Goal: Submit feedback/report problem: Submit feedback/report problem

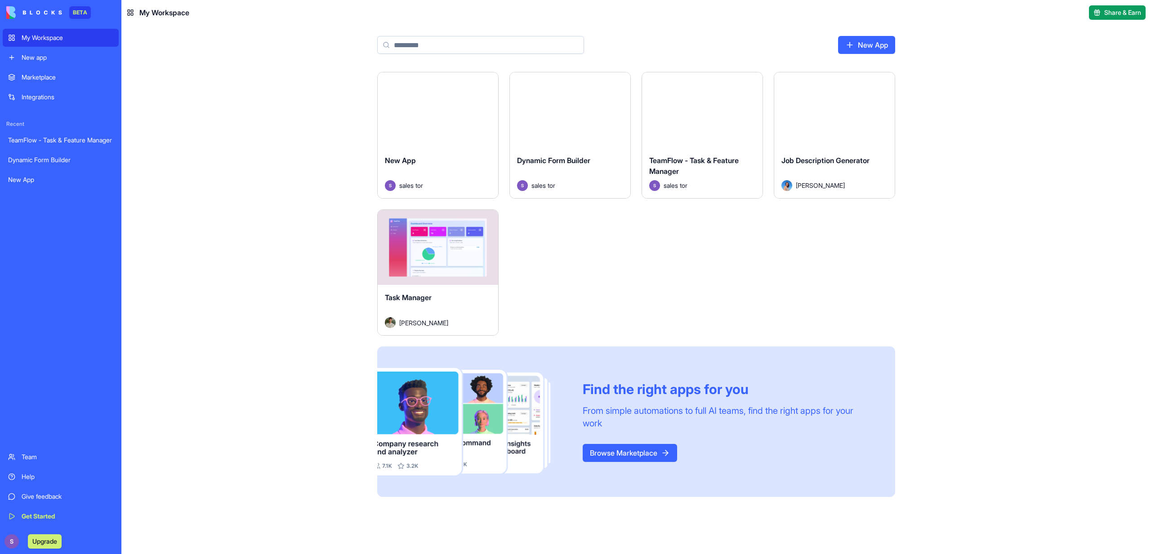
click at [423, 268] on div "Launch" at bounding box center [438, 248] width 120 height 76
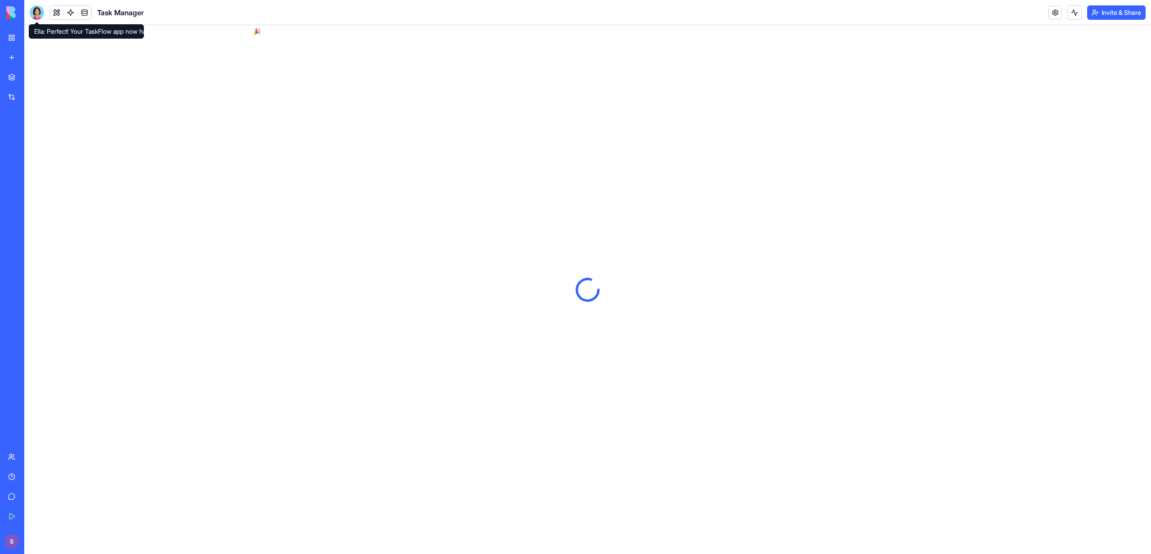
click at [39, 12] on div at bounding box center [37, 12] width 14 height 14
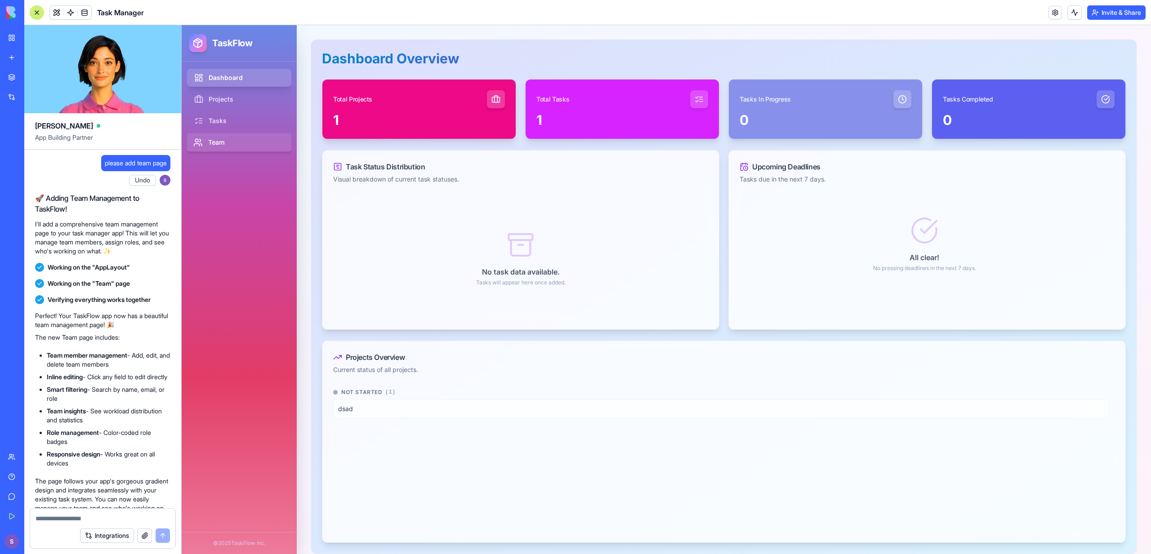
click at [205, 139] on link "Team" at bounding box center [239, 143] width 107 height 18
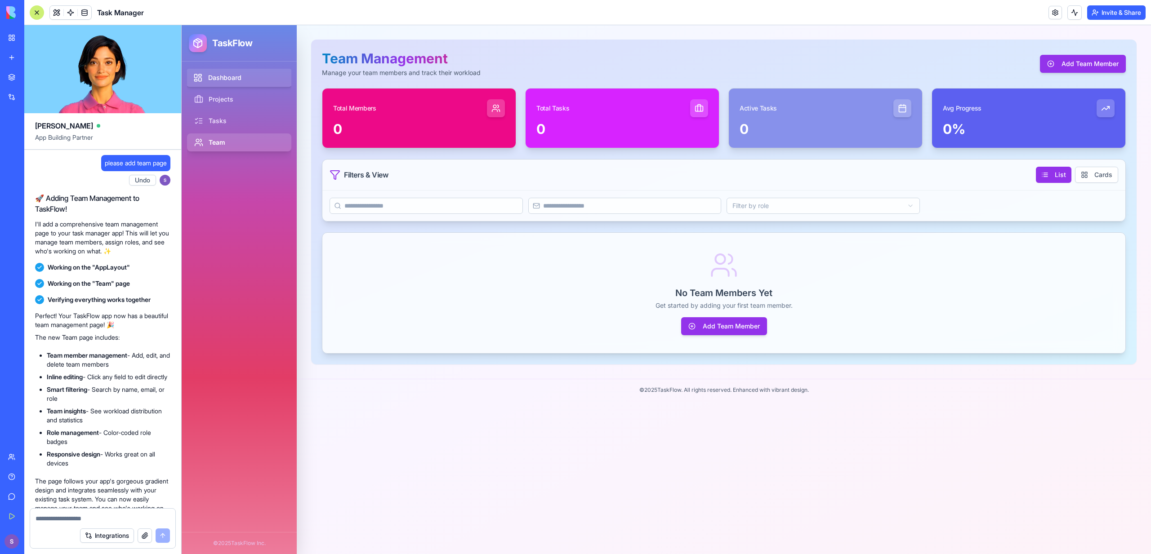
click at [218, 82] on link "Dashboard" at bounding box center [239, 78] width 107 height 18
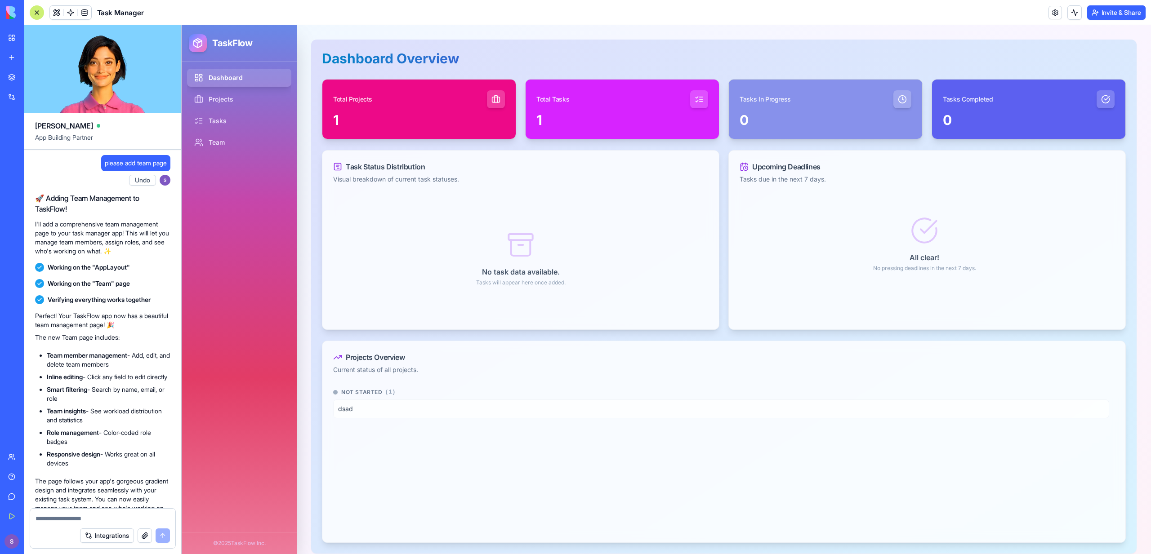
click at [6, 535] on div "Upgrade" at bounding box center [12, 542] width 12 height 14
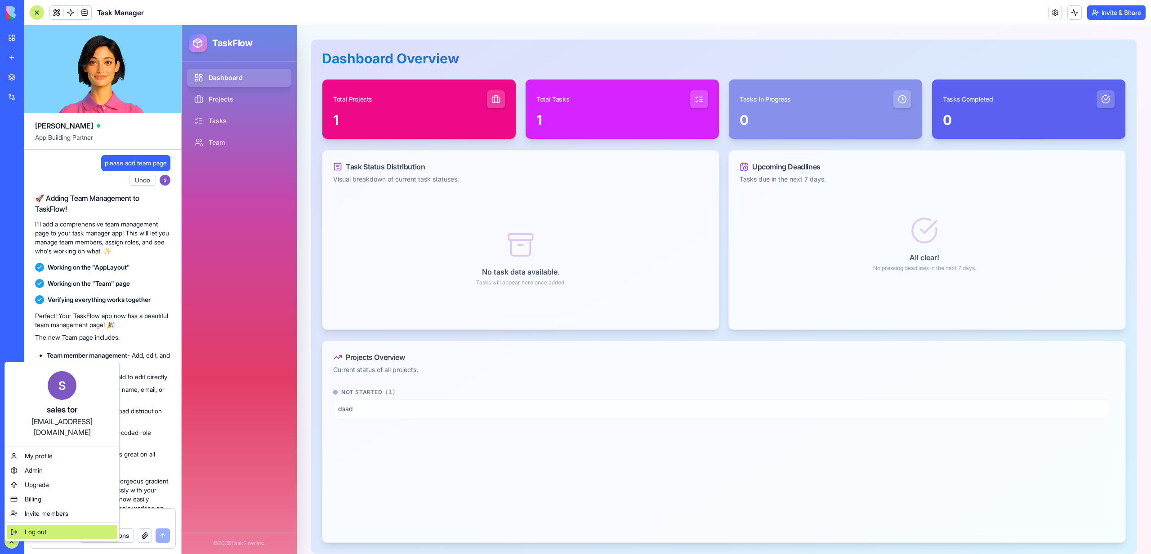
click at [30, 528] on span "Log out" at bounding box center [36, 532] width 22 height 9
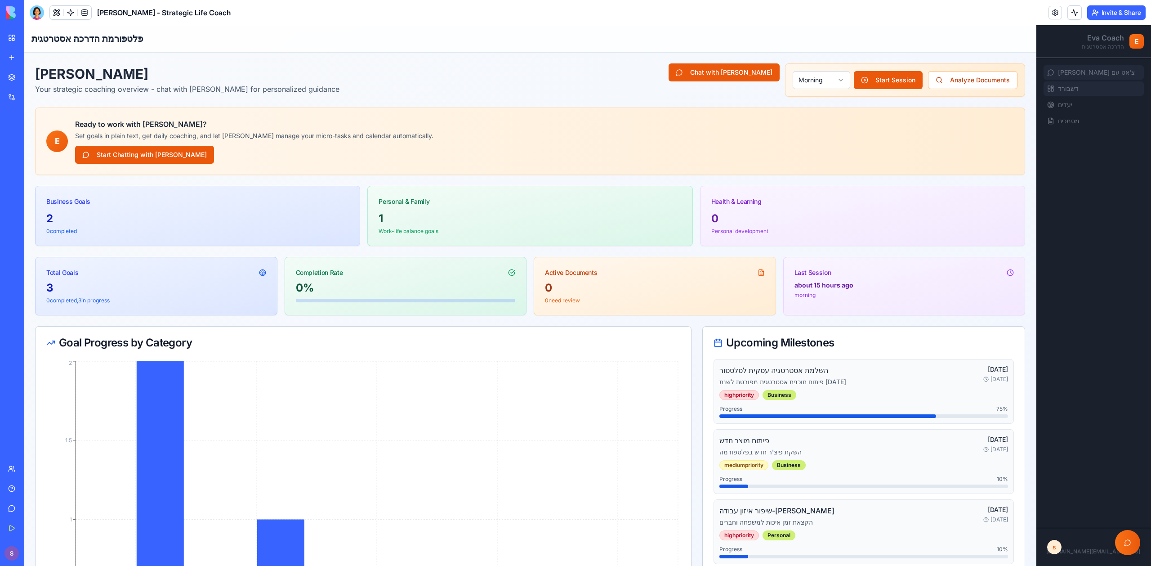
click at [1087, 77] on link "צ'אט עם Eva" at bounding box center [1093, 72] width 100 height 14
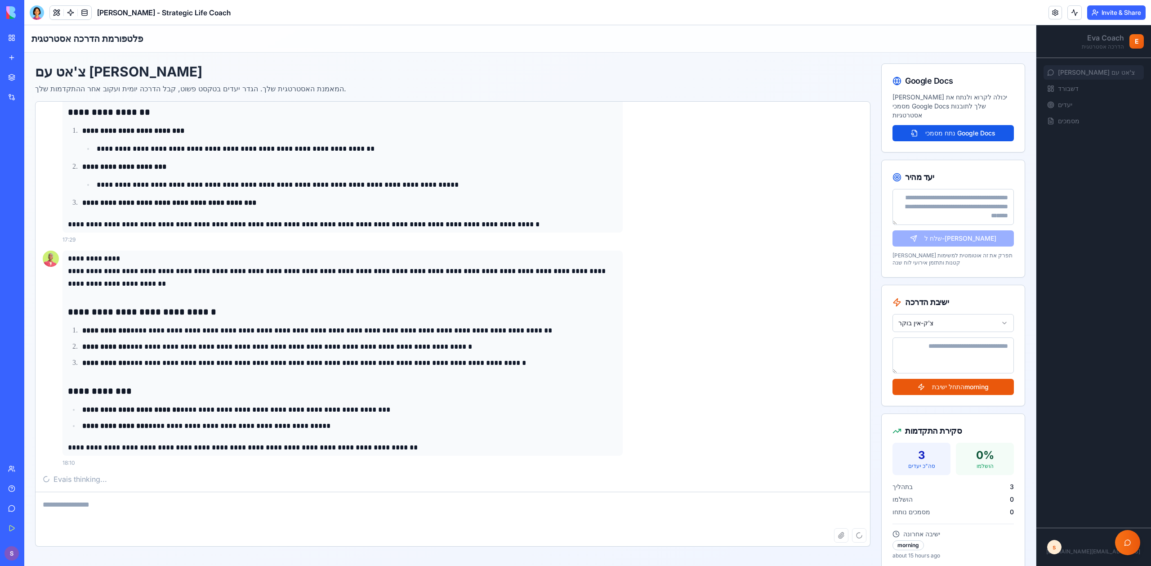
scroll to position [2344, 0]
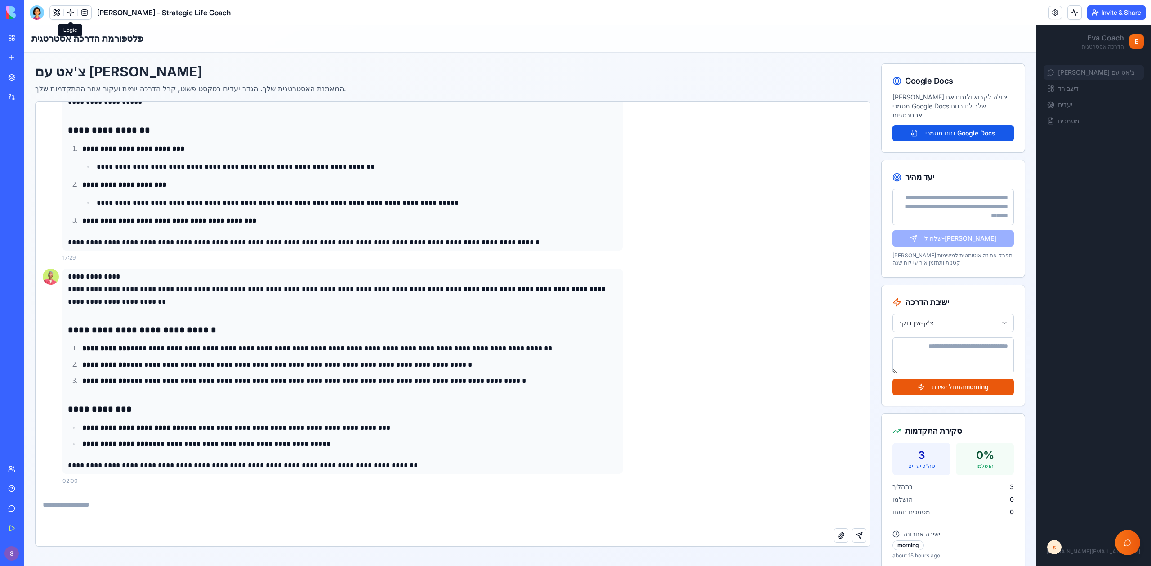
click at [68, 7] on link at bounding box center [70, 12] width 13 height 13
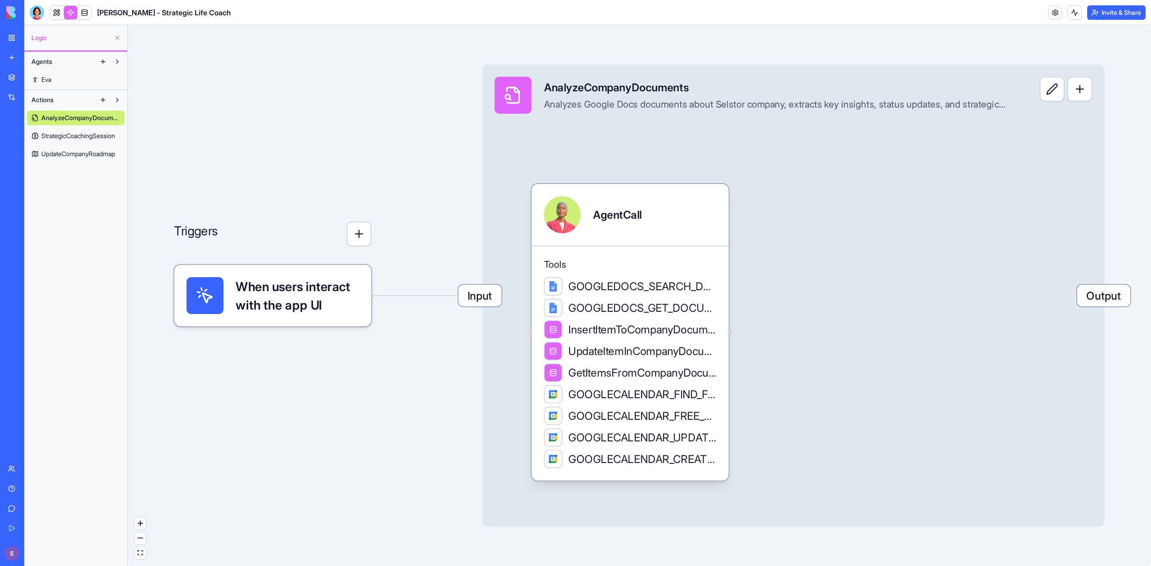
click at [40, 77] on link "Eva" at bounding box center [76, 79] width 98 height 14
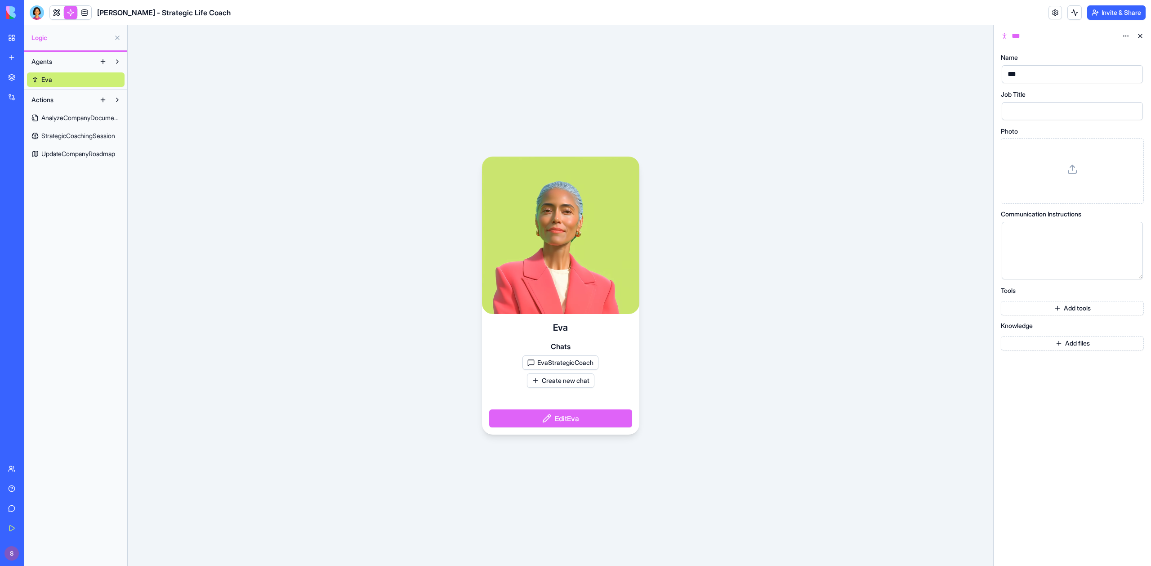
click at [576, 363] on button "EvaStrategicCoach" at bounding box center [560, 362] width 76 height 14
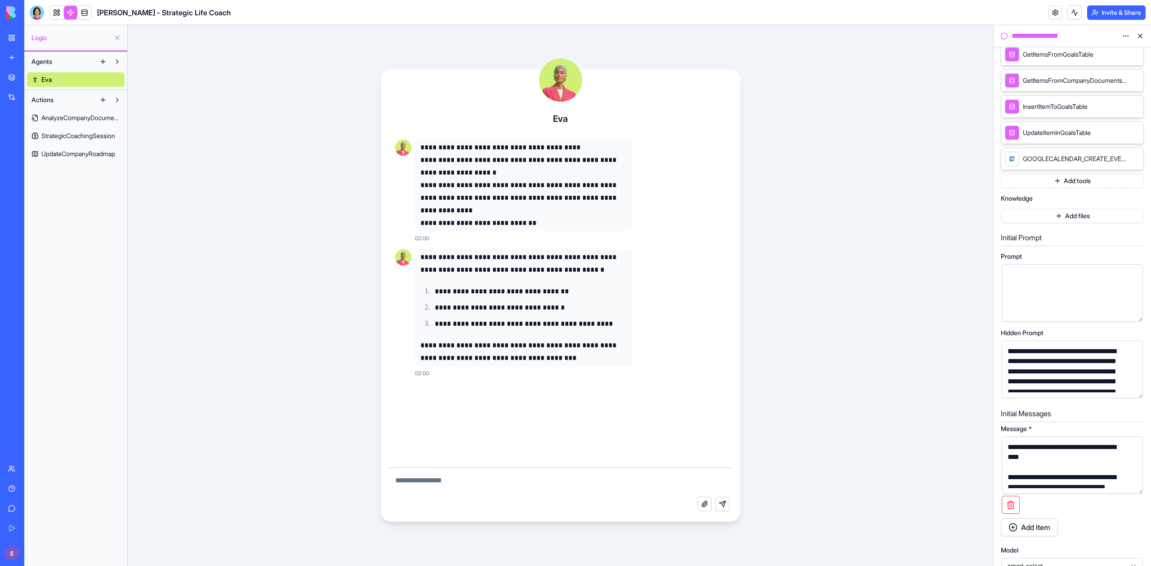
scroll to position [185, 0]
click at [889, 263] on div "**********" at bounding box center [560, 295] width 865 height 540
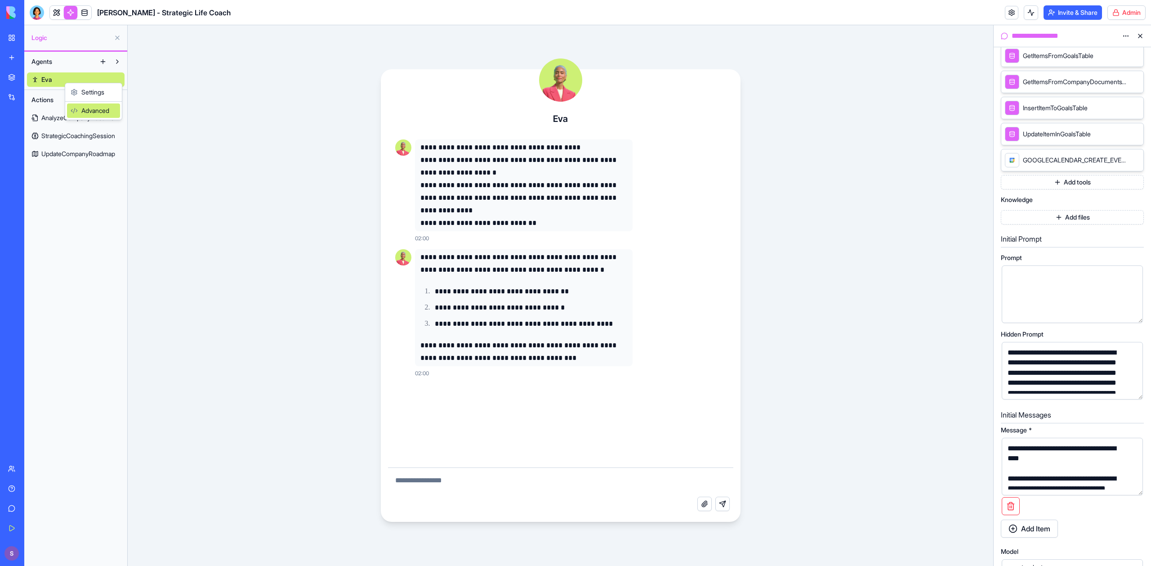
click at [89, 107] on div "Advanced" at bounding box center [93, 110] width 53 height 14
click at [1123, 36] on html "**********" at bounding box center [575, 283] width 1151 height 566
click at [1110, 53] on div "State" at bounding box center [1104, 54] width 53 height 14
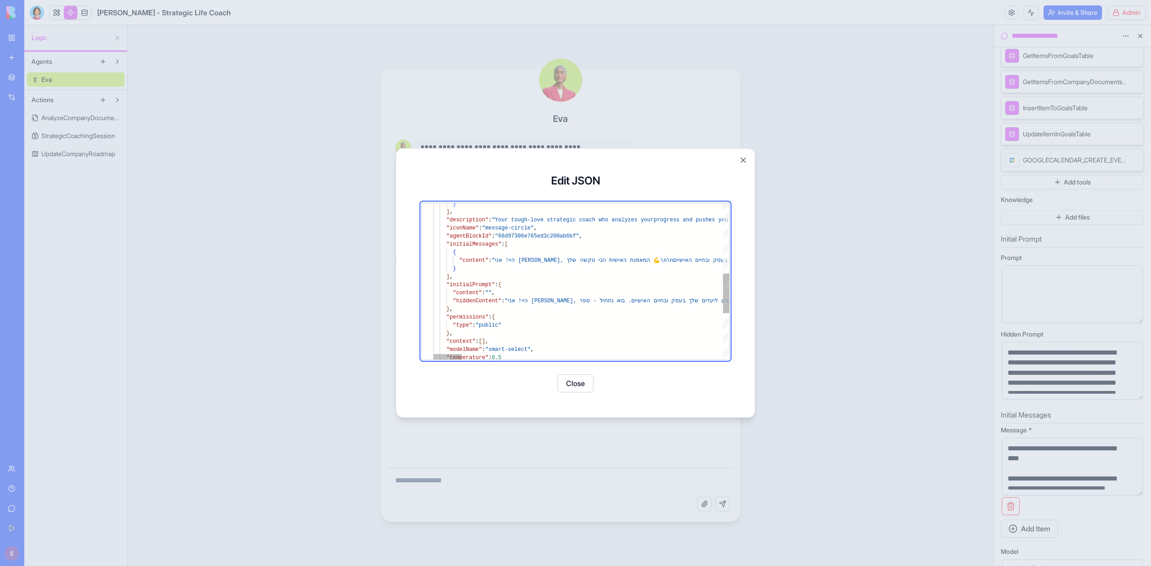
scroll to position [32, 58]
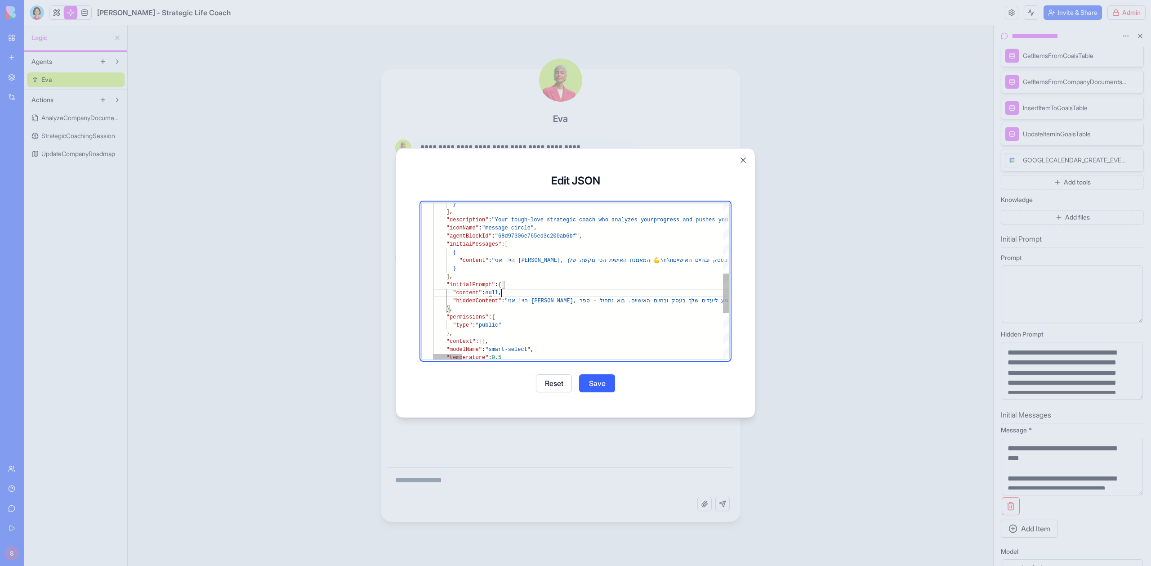
scroll to position [40, 68]
type textarea "**********"
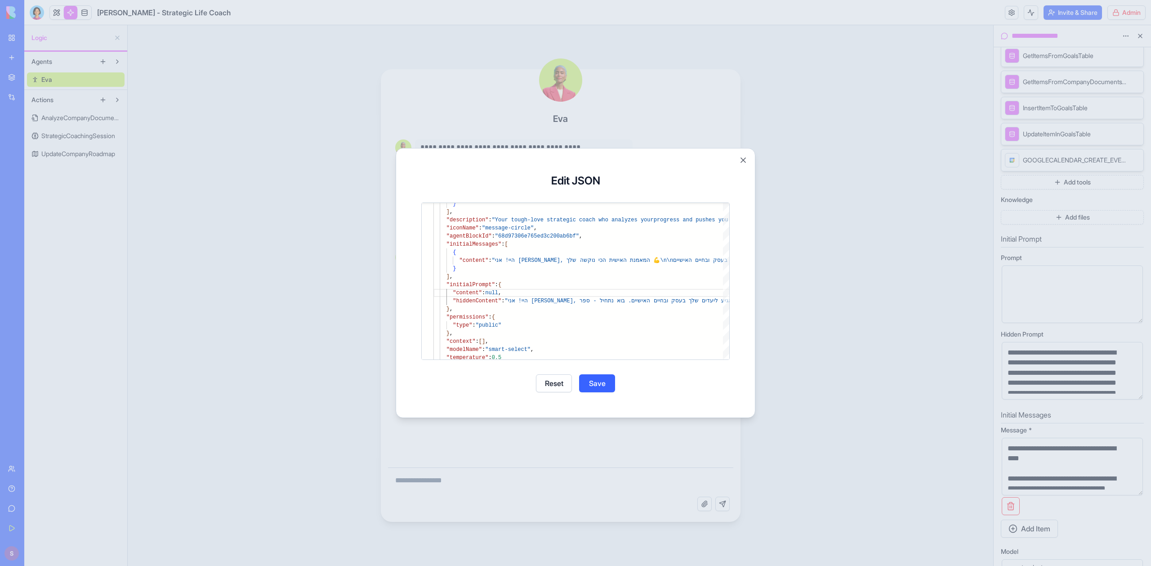
click at [602, 381] on button "Save" at bounding box center [597, 383] width 36 height 18
click at [588, 384] on button "Close" at bounding box center [575, 383] width 36 height 18
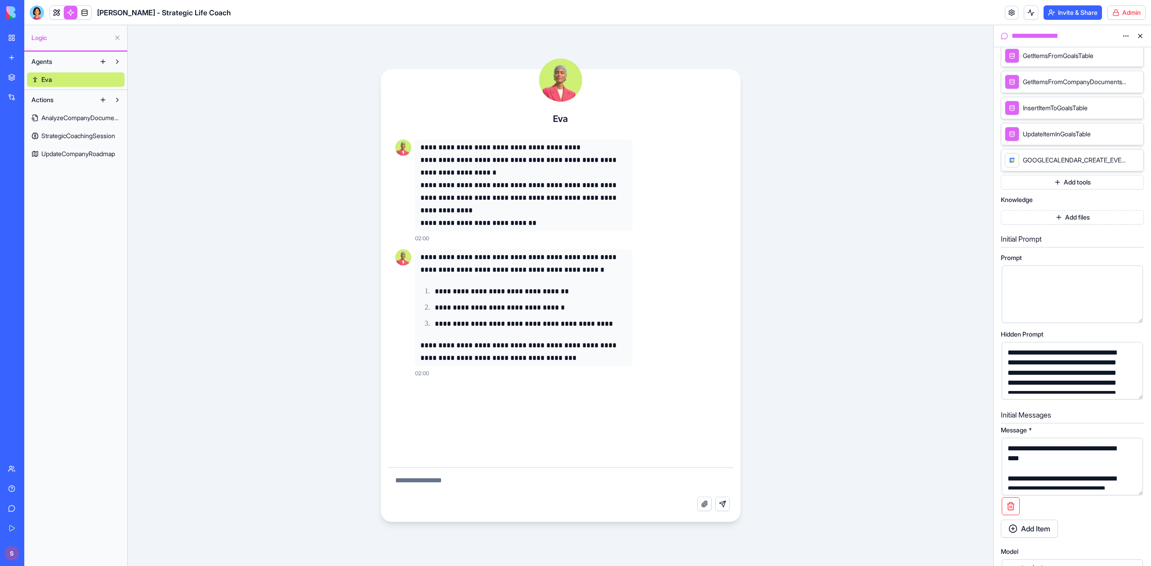
click at [81, 113] on span "AnalyzeCompanyDocuments" at bounding box center [80, 117] width 79 height 9
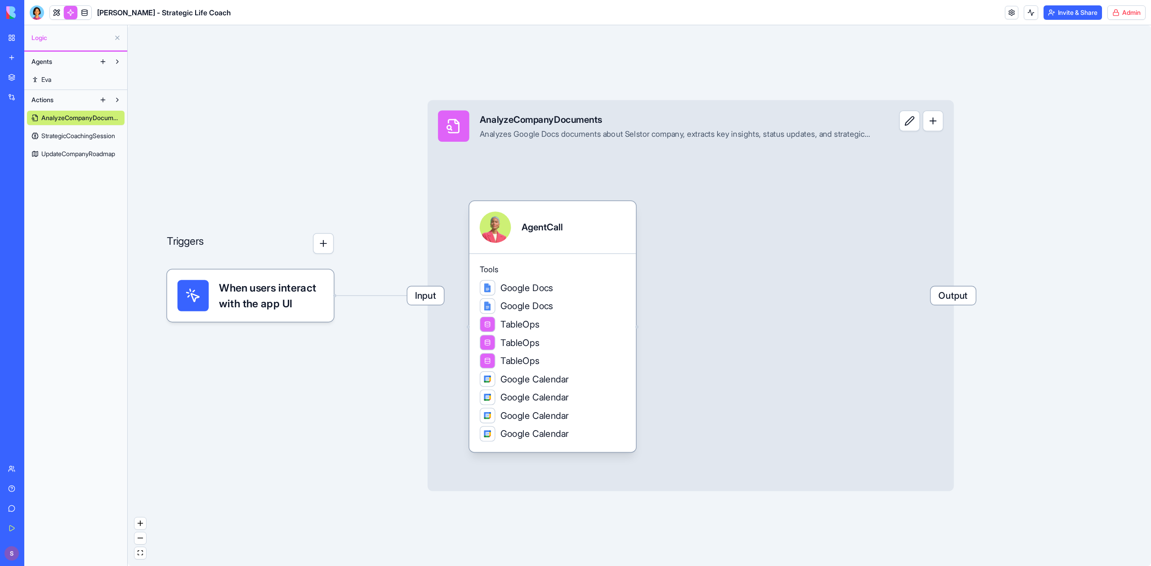
click at [75, 79] on link "Eva" at bounding box center [76, 79] width 98 height 14
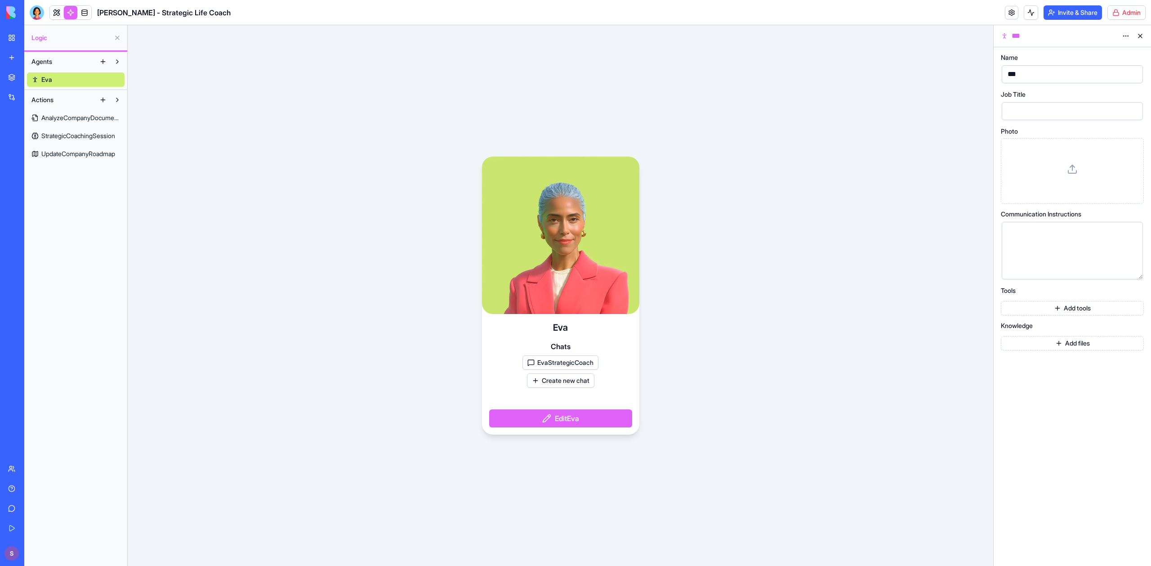
click at [590, 360] on button "EvaStrategicCoach" at bounding box center [560, 362] width 76 height 14
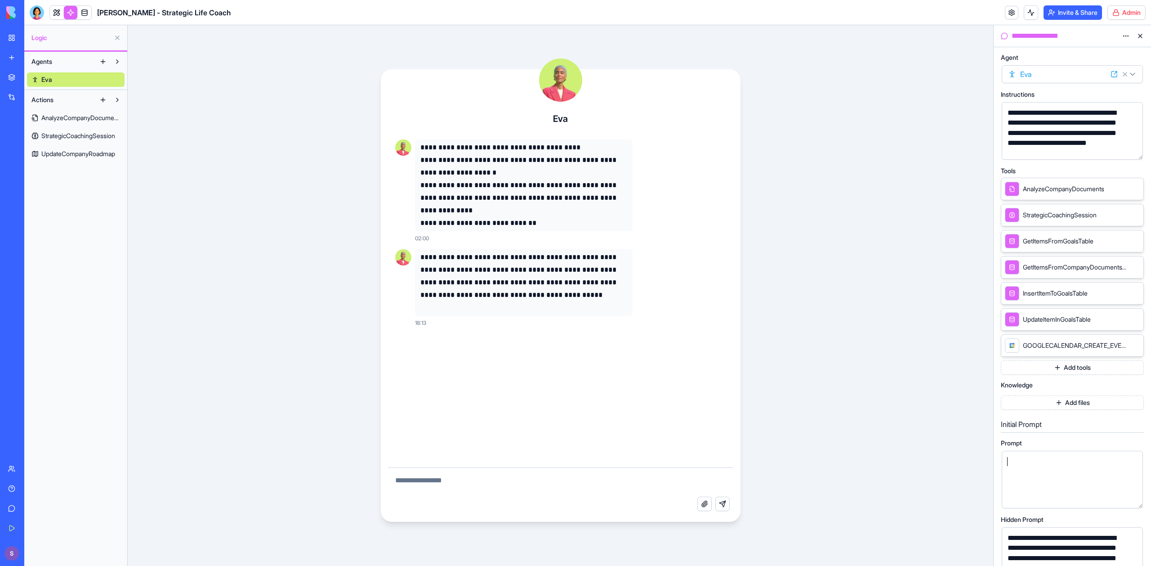
click at [1070, 481] on div at bounding box center [1065, 479] width 120 height 46
click at [942, 475] on div "**********" at bounding box center [560, 295] width 865 height 540
click at [33, 7] on div at bounding box center [37, 12] width 14 height 14
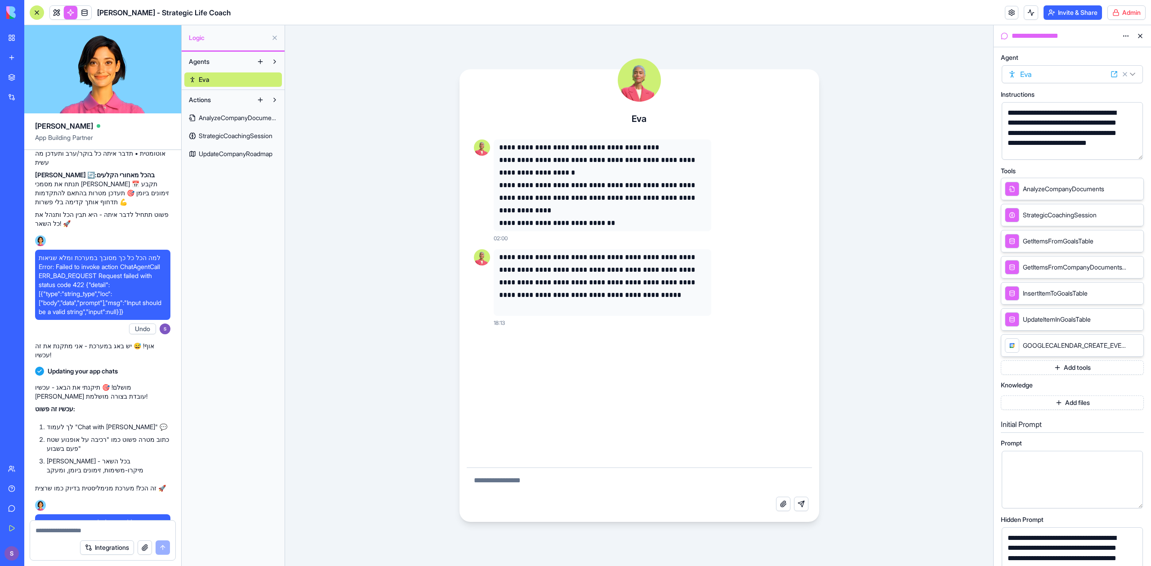
scroll to position [1308, 0]
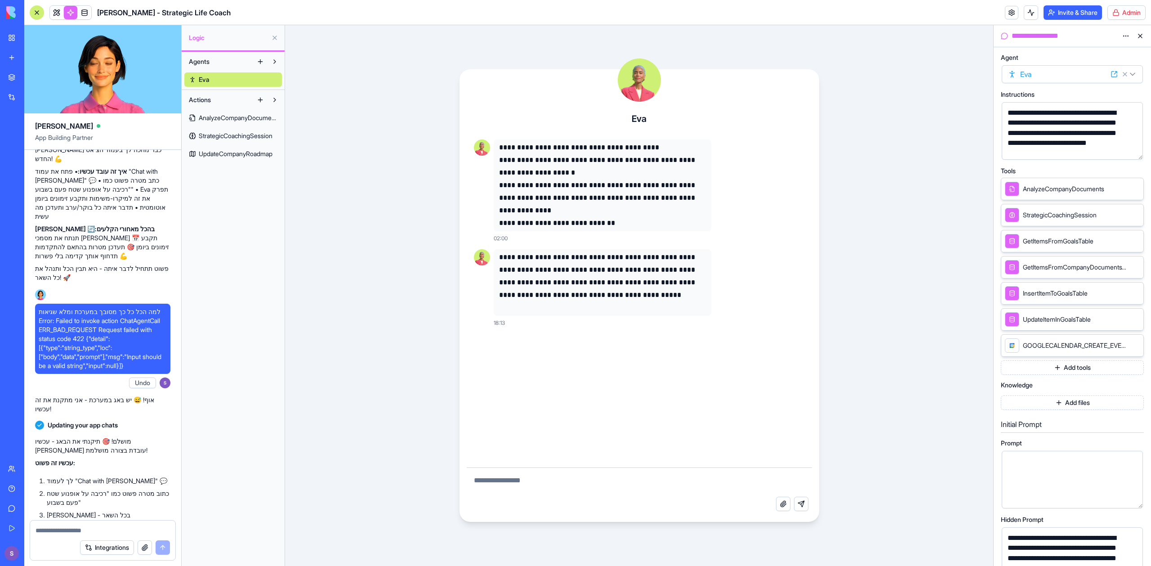
click at [54, 327] on span "למה הכל כל כך מסובך במערכת ומלא שגיאות Error: Failed to invoke action ChatAgent…" at bounding box center [103, 338] width 128 height 63
drag, startPoint x: 54, startPoint y: 327, endPoint x: 58, endPoint y: 334, distance: 7.4
click at [57, 334] on span "למה הכל כל כך מסובך במערכת ומלא שגיאות Error: Failed to invoke action ChatAgent…" at bounding box center [103, 338] width 128 height 63
click at [39, 334] on span "למה הכל כל כך מסובך במערכת ומלא שגיאות Error: Failed to invoke action ChatAgent…" at bounding box center [103, 338] width 128 height 63
drag, startPoint x: 39, startPoint y: 334, endPoint x: 76, endPoint y: 370, distance: 52.8
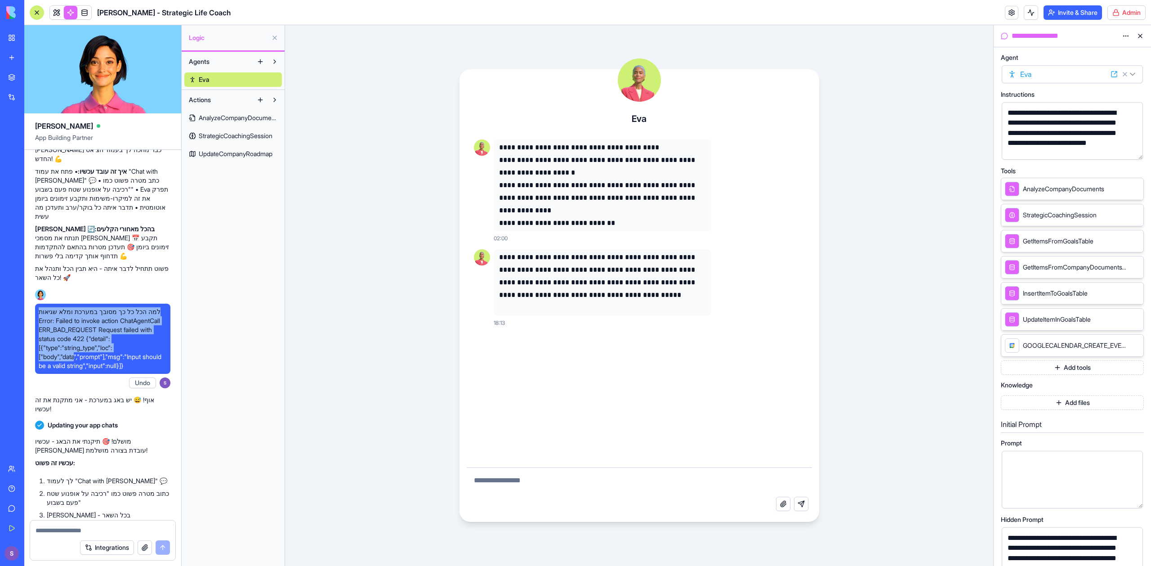
click at [76, 370] on span "למה הכל כל כך מסובך במערכת ומלא שגיאות Error: Failed to invoke action ChatAgent…" at bounding box center [103, 338] width 128 height 63
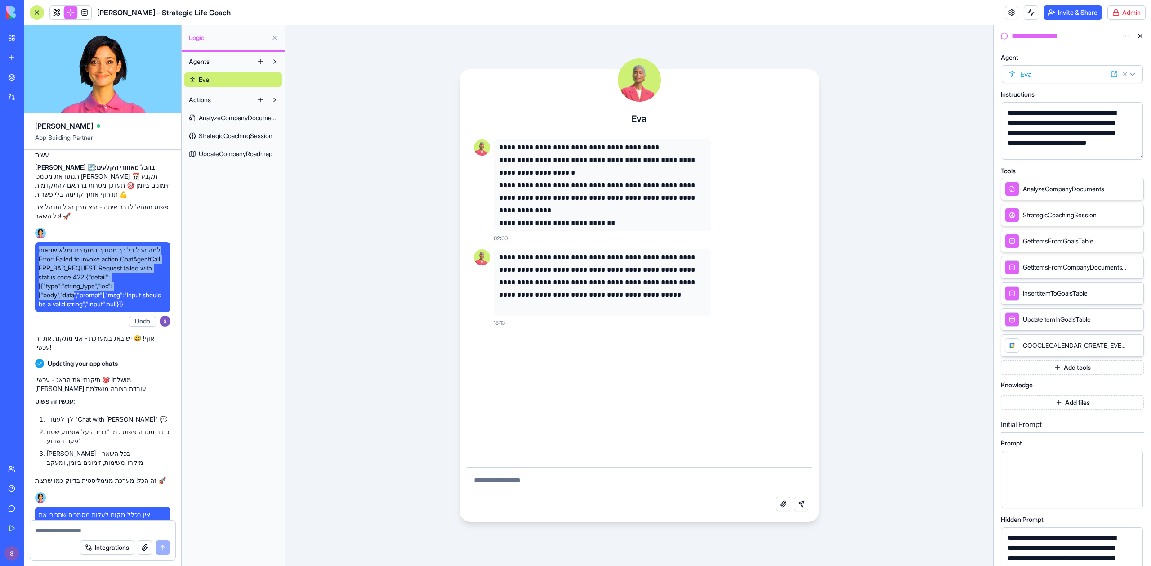
scroll to position [1374, 0]
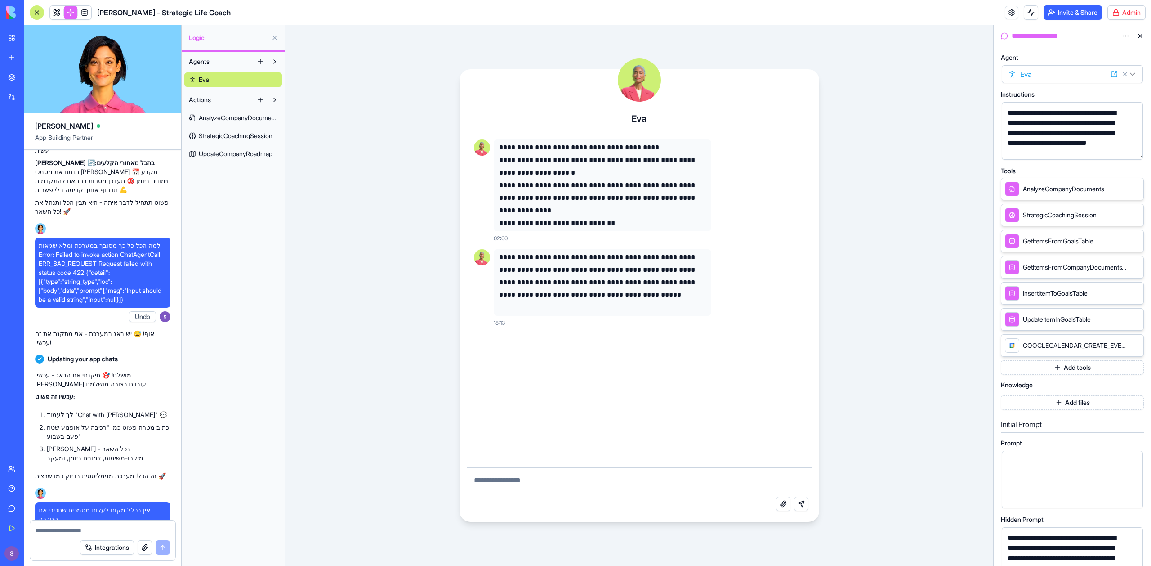
click at [76, 363] on span "Updating your app chats" at bounding box center [83, 358] width 70 height 9
drag, startPoint x: 76, startPoint y: 379, endPoint x: 106, endPoint y: 379, distance: 29.7
click at [106, 363] on span "Updating your app chats" at bounding box center [83, 358] width 70 height 9
click at [131, 304] on span "למה הכל כל כך מסובך במערכת ומלא שגיאות Error: Failed to invoke action ChatAgent…" at bounding box center [103, 272] width 128 height 63
drag, startPoint x: 131, startPoint y: 312, endPoint x: 117, endPoint y: 295, distance: 22.0
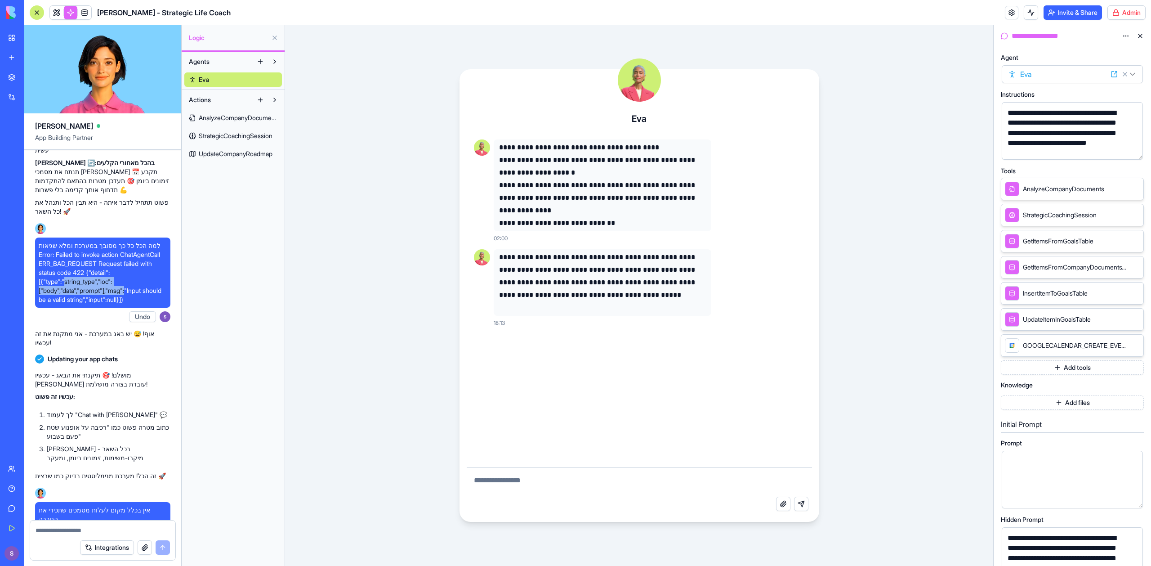
click at [117, 295] on span "למה הכל כל כך מסובך במערכת ומלא שגיאות Error: Failed to invoke action ChatAgent…" at bounding box center [103, 272] width 128 height 63
drag, startPoint x: 160, startPoint y: 323, endPoint x: 29, endPoint y: 272, distance: 140.6
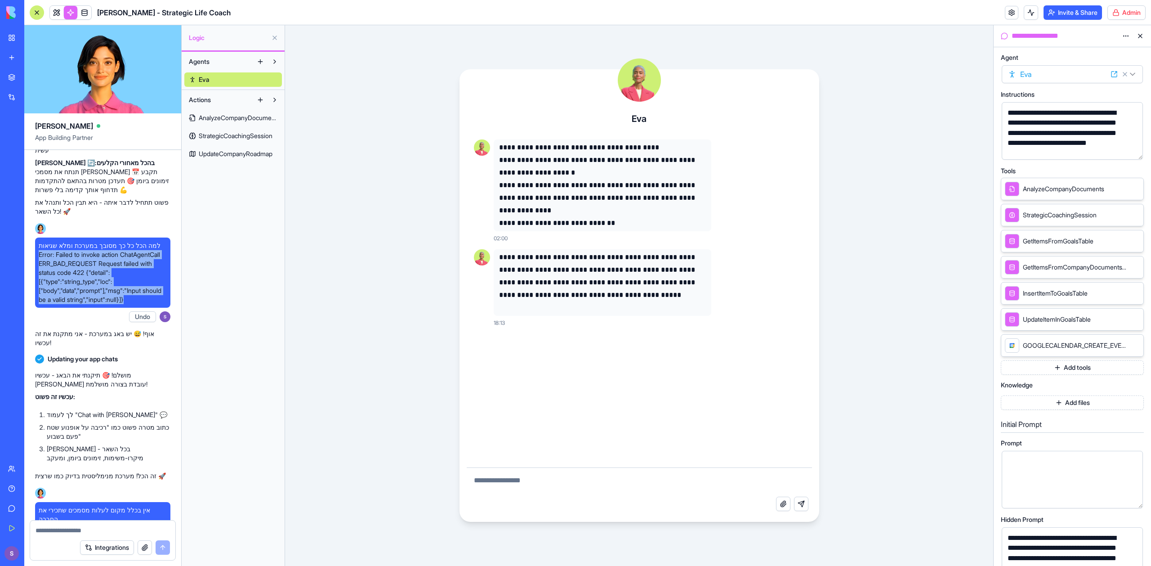
click at [29, 272] on div "Undo 20:38 on Sep 28 🚀 AI Strategic Life Coach Coming Up! היי! אני אלה ואני הול…" at bounding box center [102, 363] width 157 height 3176
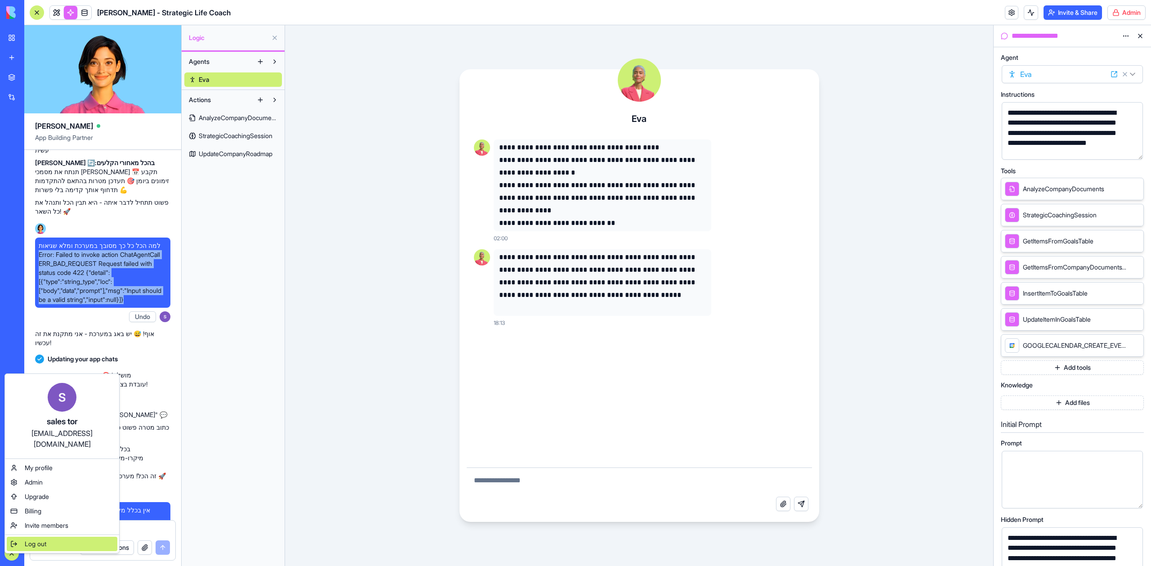
click at [25, 539] on span "Log out" at bounding box center [36, 543] width 22 height 9
